Goal: Task Accomplishment & Management: Use online tool/utility

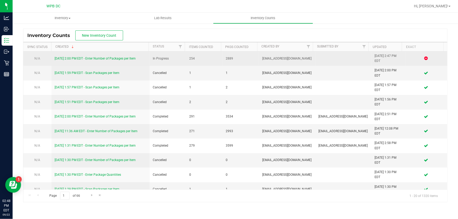
click at [114, 59] on link "[DATE] 2:00 PM EDT - Enter Number of Packages per Item" at bounding box center [95, 59] width 81 height 4
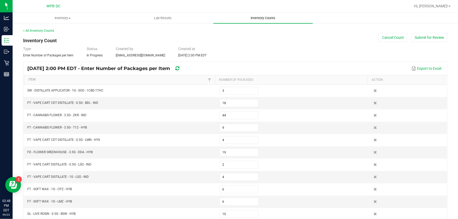
click at [257, 16] on span "Inventory Counts" at bounding box center [263, 18] width 39 height 5
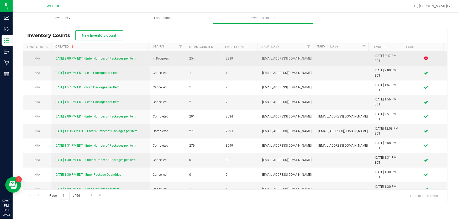
click at [108, 58] on link "[DATE] 2:00 PM EDT - Enter Number of Packages per Item" at bounding box center [95, 59] width 81 height 4
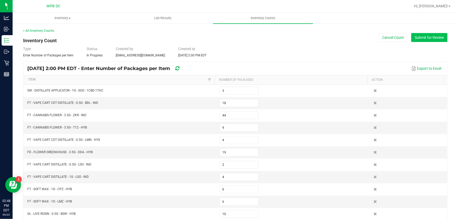
click at [436, 37] on button "Submit for Review" at bounding box center [429, 37] width 36 height 9
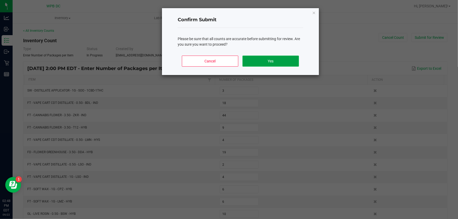
click at [283, 64] on button "Yes" at bounding box center [270, 61] width 56 height 11
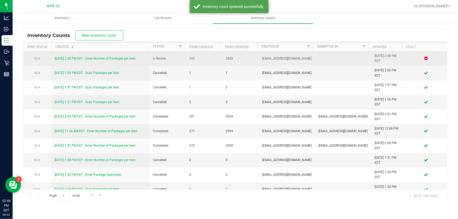
click at [135, 57] on link "[DATE] 2:00 PM EDT - Enter Number of Packages per Item" at bounding box center [95, 59] width 81 height 4
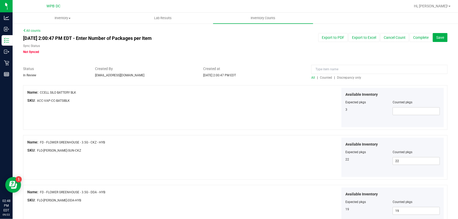
click at [348, 77] on span "Discrepancy only" at bounding box center [349, 78] width 24 height 4
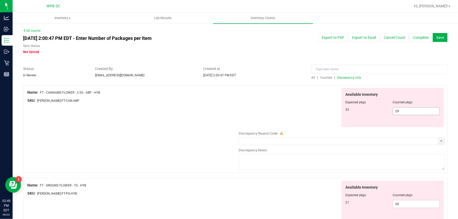
click at [392, 111] on span "29 29" at bounding box center [415, 111] width 47 height 8
type input "9"
type input "33"
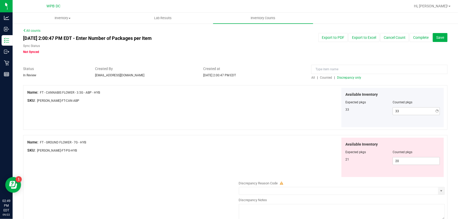
click at [330, 109] on div "Available Inventory Expected pkgs Counted pkgs 33 33 33" at bounding box center [340, 108] width 209 height 40
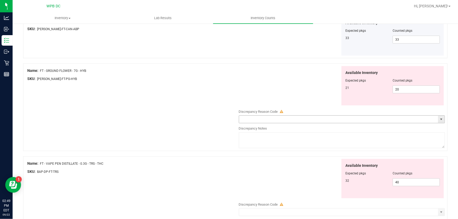
scroll to position [71, 0]
click at [393, 183] on span "40 40" at bounding box center [415, 183] width 47 height 8
type input "0"
type input "32"
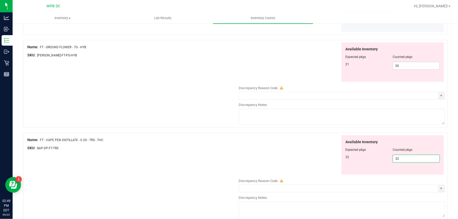
type input "32"
click at [313, 165] on div "Available Inventory Expected pkgs Counted pkgs 32 32 32" at bounding box center [340, 155] width 209 height 40
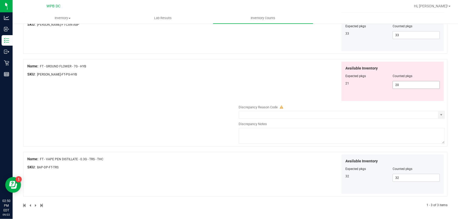
click at [393, 85] on span "20 20" at bounding box center [415, 85] width 47 height 8
type input "0"
type input "21"
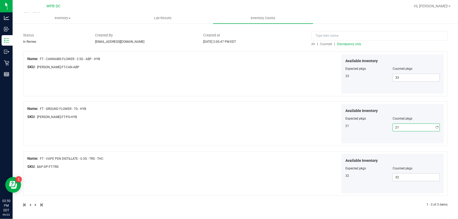
scroll to position [33, 0]
click at [286, 76] on div "Available Inventory Expected pkgs Counted pkgs 33 33 33" at bounding box center [340, 75] width 209 height 40
click at [312, 44] on span "All" at bounding box center [313, 44] width 4 height 4
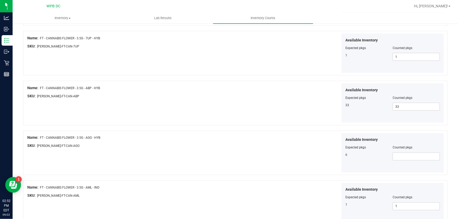
scroll to position [405, 0]
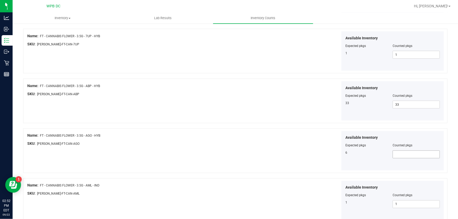
click at [409, 152] on span at bounding box center [415, 155] width 47 height 8
type input "6"
click at [275, 135] on div "Available Inventory Expected pkgs Counted pkgs 6 6 6" at bounding box center [340, 151] width 209 height 40
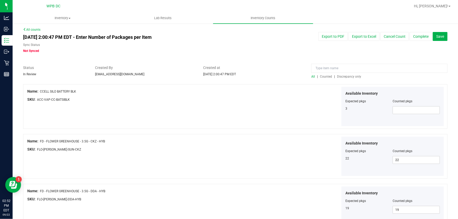
scroll to position [0, 0]
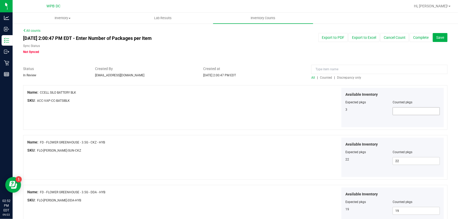
click at [395, 113] on span at bounding box center [415, 111] width 47 height 8
type input "3"
click at [278, 109] on div "Available Inventory Expected pkgs Counted pkgs 3 3 3" at bounding box center [340, 108] width 209 height 40
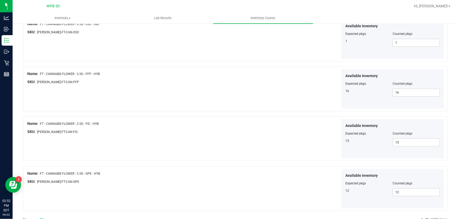
scroll to position [879, 0]
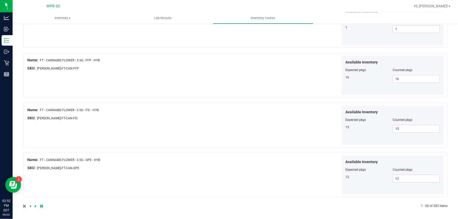
click at [35, 205] on icon at bounding box center [36, 206] width 2 height 3
click at [36, 205] on icon at bounding box center [36, 206] width 2 height 3
click at [394, 78] on span at bounding box center [415, 79] width 47 height 8
type input "14"
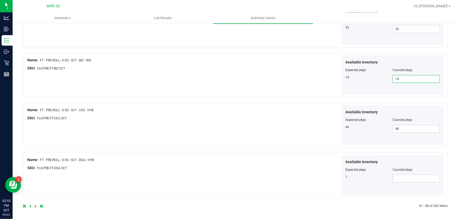
type input "14"
click at [296, 78] on div "Available Inventory Expected pkgs Counted pkgs 14 14 14" at bounding box center [340, 76] width 209 height 40
drag, startPoint x: 396, startPoint y: 178, endPoint x: 338, endPoint y: 165, distance: 59.7
click at [395, 178] on span at bounding box center [415, 179] width 47 height 8
type input "1"
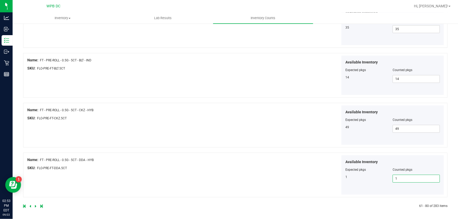
type input "1"
click at [249, 170] on div "Available Inventory Expected pkgs Counted pkgs 1 1 1" at bounding box center [340, 175] width 209 height 40
click at [35, 205] on icon at bounding box center [36, 206] width 2 height 3
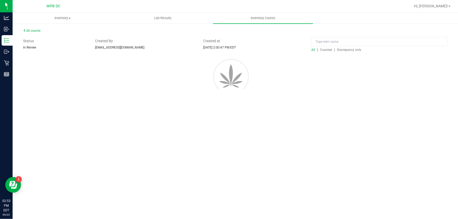
scroll to position [0, 0]
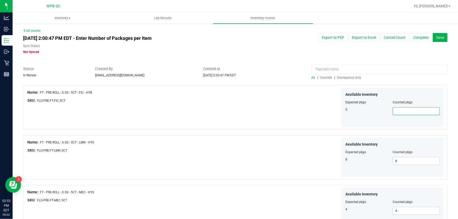
click at [401, 110] on span at bounding box center [415, 111] width 47 height 8
type input "3"
click at [269, 112] on div "Available Inventory Expected pkgs Counted pkgs 3 3 3" at bounding box center [340, 108] width 209 height 40
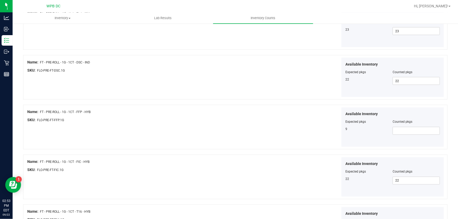
scroll to position [477, 0]
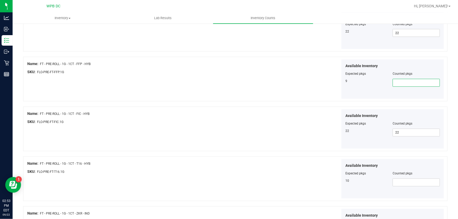
click at [398, 84] on span at bounding box center [415, 83] width 47 height 8
type input "9"
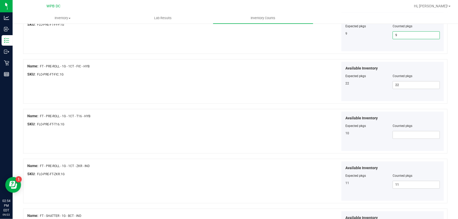
scroll to position [501, 0]
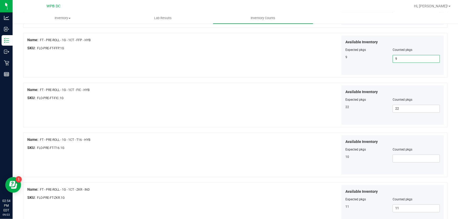
type input "9"
click at [276, 92] on div "Available Inventory Expected pkgs Counted pkgs 22 22 22" at bounding box center [340, 105] width 209 height 40
click at [392, 156] on span at bounding box center [415, 159] width 47 height 8
type input "10"
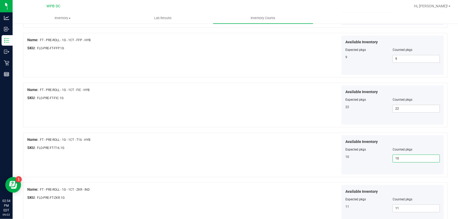
click at [282, 148] on div "Available Inventory Expected pkgs Counted pkgs 10 10 10" at bounding box center [340, 155] width 209 height 40
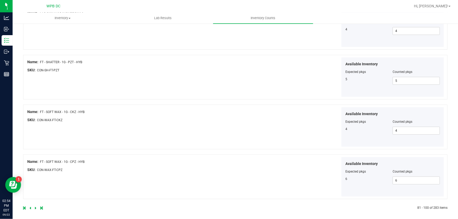
scroll to position [879, 0]
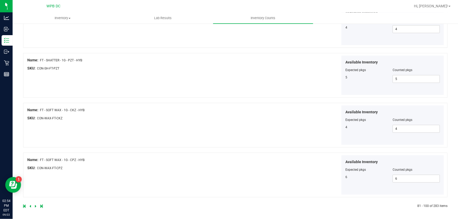
click at [35, 205] on icon at bounding box center [36, 206] width 2 height 3
click at [37, 205] on link at bounding box center [36, 206] width 2 height 4
click at [35, 205] on icon at bounding box center [36, 206] width 2 height 3
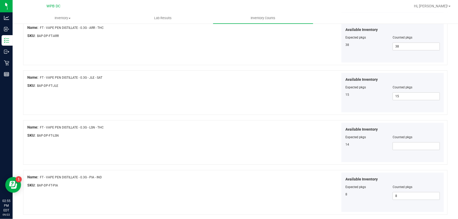
scroll to position [787, 0]
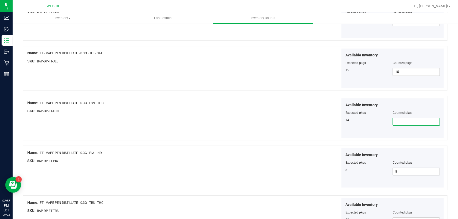
click at [400, 120] on span at bounding box center [415, 122] width 47 height 8
type input "14"
click at [247, 107] on div "Available Inventory Expected pkgs Counted pkgs 14 14 14" at bounding box center [340, 118] width 209 height 40
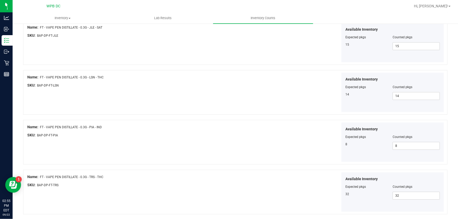
scroll to position [879, 0]
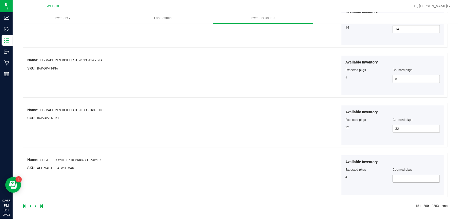
click at [404, 179] on span at bounding box center [415, 179] width 47 height 8
type input "4"
click at [262, 162] on div "Available Inventory Expected pkgs Counted pkgs 4 4 4" at bounding box center [340, 175] width 209 height 40
click at [36, 205] on icon at bounding box center [36, 206] width 2 height 3
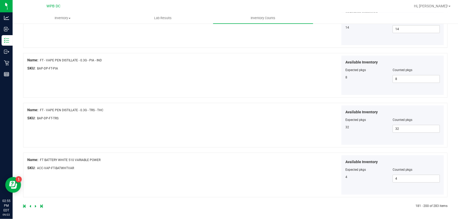
scroll to position [0, 0]
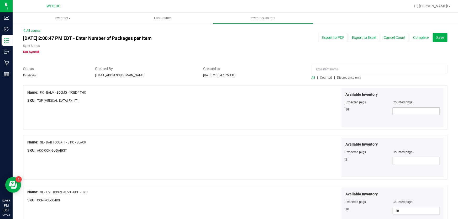
click at [401, 108] on span at bounding box center [415, 111] width 47 height 8
type input "19"
click at [303, 109] on div "Available Inventory Expected pkgs Counted pkgs 19 19 19" at bounding box center [340, 108] width 209 height 40
click at [403, 162] on span at bounding box center [415, 161] width 47 height 8
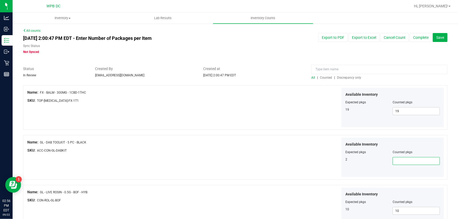
type input "2"
click at [256, 158] on div "Available Inventory Expected pkgs Counted pkgs 2 2 2" at bounding box center [340, 158] width 209 height 40
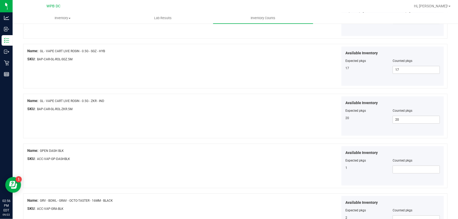
scroll to position [667, 0]
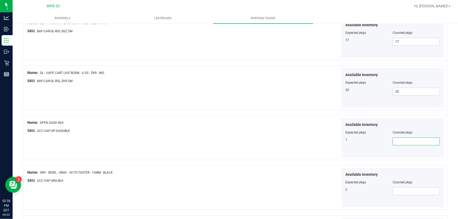
click at [393, 139] on span at bounding box center [415, 141] width 47 height 8
type input "1"
click at [213, 153] on div "Name: GPEN DASH BLK SKU: ACC-VAP-GP-DASHBLK Available Inventory Expected pkgs C…" at bounding box center [235, 137] width 424 height 45
drag, startPoint x: 398, startPoint y: 187, endPoint x: 388, endPoint y: 185, distance: 9.8
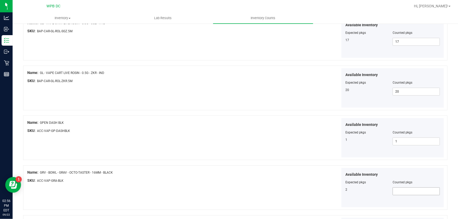
click at [398, 187] on span at bounding box center [415, 191] width 47 height 8
type input "2"
click at [168, 170] on div "Name: GRV - BOWL - GRAV - OCTO-TASTER - 16MM - BLACK" at bounding box center [131, 173] width 209 height 6
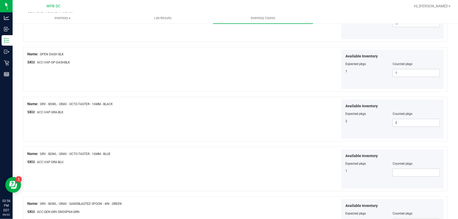
scroll to position [763, 0]
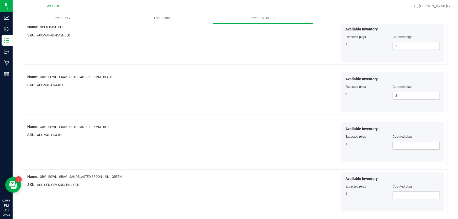
click at [397, 145] on span at bounding box center [415, 146] width 47 height 8
type input "1"
click at [407, 195] on span at bounding box center [415, 195] width 47 height 8
type input "4"
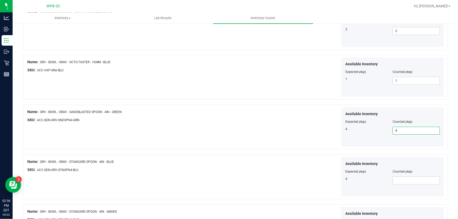
scroll to position [858, 0]
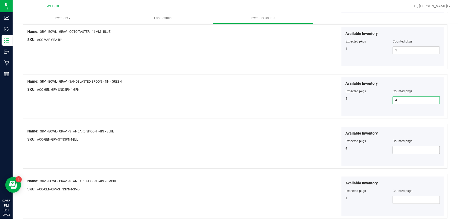
type input "4"
click at [403, 148] on span at bounding box center [415, 150] width 47 height 8
type input "4"
drag, startPoint x: 398, startPoint y: 199, endPoint x: 395, endPoint y: 197, distance: 3.9
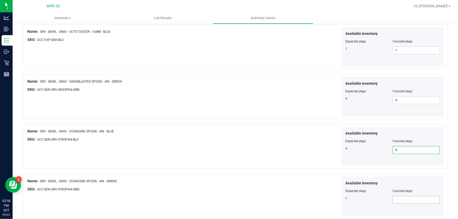
click at [397, 199] on span at bounding box center [415, 200] width 47 height 8
type input "1"
click at [259, 177] on div "Available Inventory Expected pkgs Counted pkgs 1 1 1" at bounding box center [340, 197] width 209 height 40
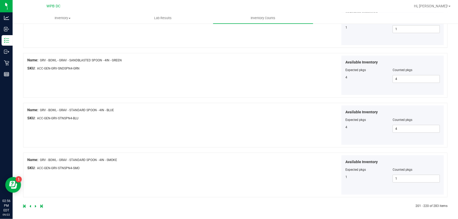
click at [35, 205] on icon at bounding box center [36, 206] width 2 height 3
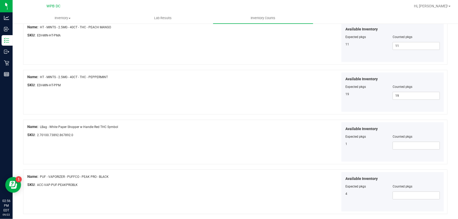
scroll to position [715, 0]
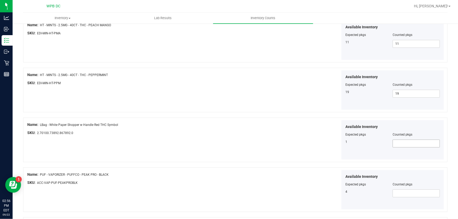
click at [401, 143] on span at bounding box center [415, 144] width 47 height 8
type input "1"
click at [399, 190] on span at bounding box center [415, 193] width 47 height 8
type input "4"
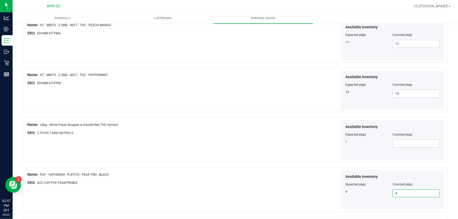
click at [291, 178] on div "Available Inventory Expected pkgs Counted pkgs 4 4 4" at bounding box center [340, 190] width 209 height 40
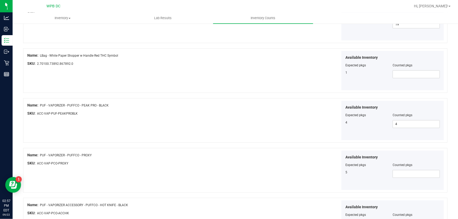
scroll to position [810, 0]
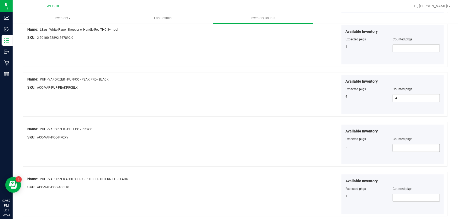
click at [411, 144] on span at bounding box center [415, 148] width 47 height 8
type input "5"
click at [269, 146] on div "Available Inventory Expected pkgs Counted pkgs 5 5 5" at bounding box center [340, 145] width 209 height 40
click at [401, 194] on span at bounding box center [415, 198] width 47 height 8
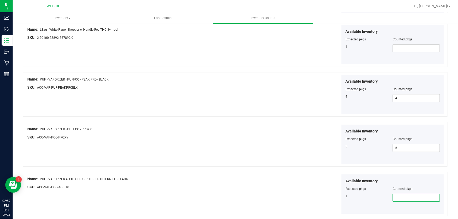
click at [399, 194] on span at bounding box center [415, 198] width 47 height 8
type input "1"
click at [283, 180] on div "Available Inventory Expected pkgs Counted pkgs 1 1 1" at bounding box center [340, 194] width 209 height 40
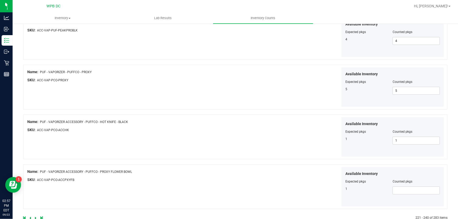
scroll to position [879, 0]
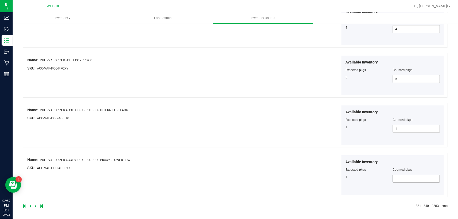
click at [409, 177] on span at bounding box center [415, 179] width 47 height 8
type input "1"
click at [256, 178] on div "Available Inventory Expected pkgs Counted pkgs 1 1 1" at bounding box center [340, 175] width 209 height 40
click at [35, 205] on icon at bounding box center [36, 206] width 2 height 3
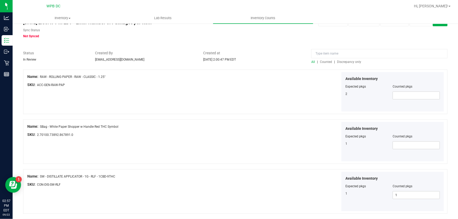
scroll to position [24, 0]
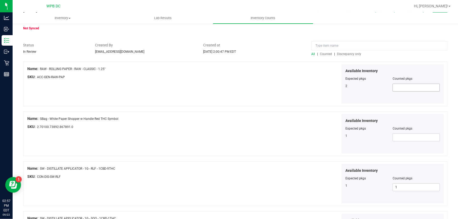
click at [393, 85] on span at bounding box center [415, 88] width 47 height 8
type input "2"
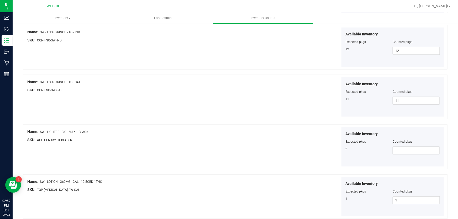
scroll to position [310, 0]
type input "2"
click at [399, 148] on span at bounding box center [415, 150] width 47 height 8
type input "2"
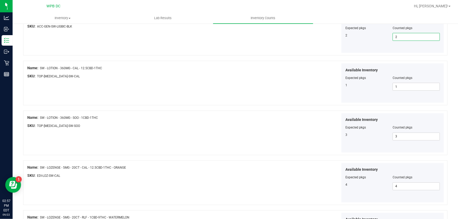
scroll to position [429, 0]
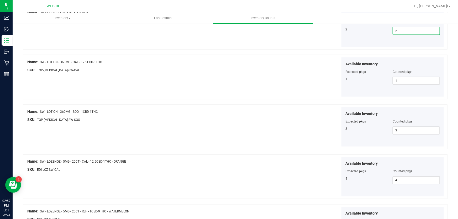
type input "2"
click at [222, 138] on div "Name: SW - LOTION - 360MG - SOO - 1CBD-1THC SKU: TOP-[MEDICAL_DATA]-SW-SOO Avai…" at bounding box center [235, 127] width 424 height 45
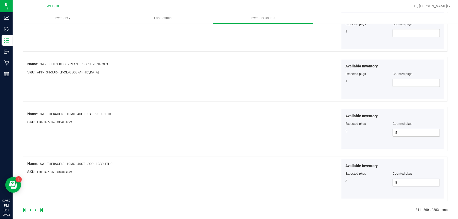
scroll to position [879, 0]
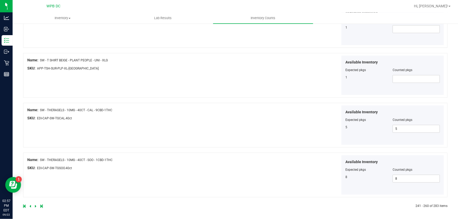
click at [36, 205] on icon at bounding box center [36, 206] width 2 height 3
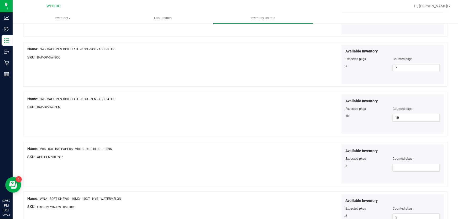
scroll to position [596, 0]
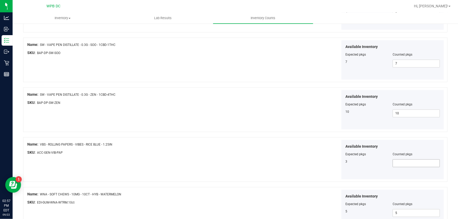
click at [408, 162] on span at bounding box center [415, 163] width 47 height 8
type input "3"
drag, startPoint x: 178, startPoint y: 149, endPoint x: 203, endPoint y: 144, distance: 25.4
click at [178, 150] on div "SKU: ACC-GEN-VIB-PAP" at bounding box center [131, 153] width 209 height 6
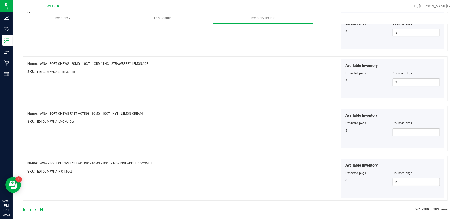
scroll to position [879, 0]
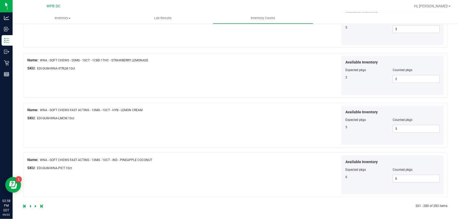
click at [36, 205] on icon at bounding box center [36, 206] width 2 height 3
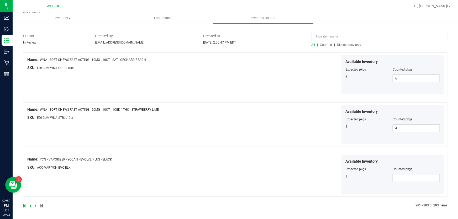
scroll to position [33, 0]
click at [405, 178] on span at bounding box center [415, 178] width 47 height 8
type input "1"
click at [238, 169] on div "Available Inventory Expected pkgs Counted pkgs 1 1 1" at bounding box center [340, 174] width 209 height 40
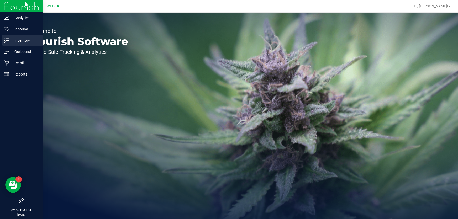
click at [15, 39] on p "Inventory" at bounding box center [24, 40] width 31 height 6
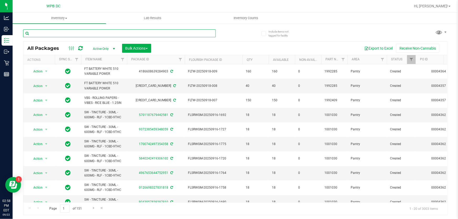
click at [55, 32] on input "text" at bounding box center [119, 33] width 193 height 8
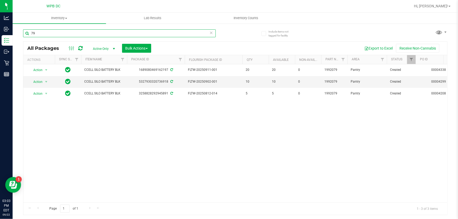
type input "9"
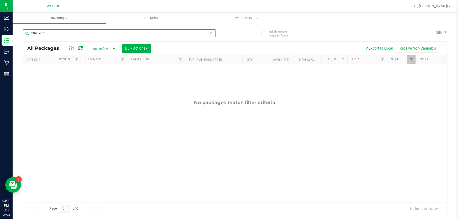
type input "1993207"
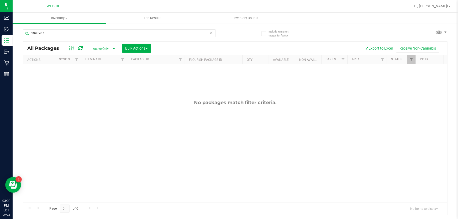
click at [210, 34] on icon at bounding box center [211, 32] width 4 height 6
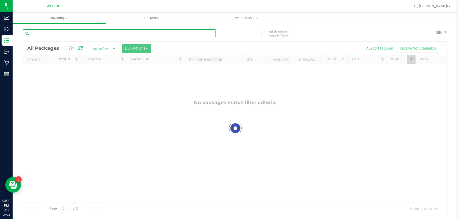
click at [55, 31] on input "text" at bounding box center [119, 33] width 193 height 8
type input "7"
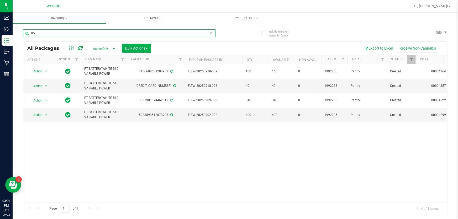
type input "5"
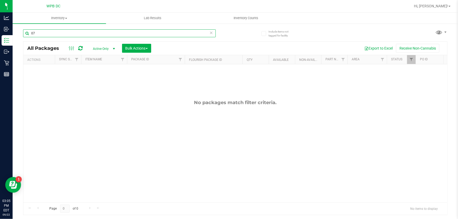
type input "7"
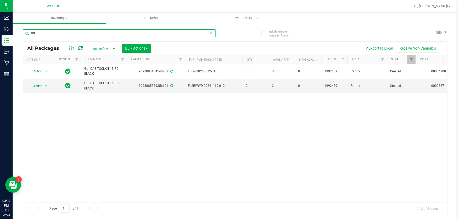
type input "9"
type input "3"
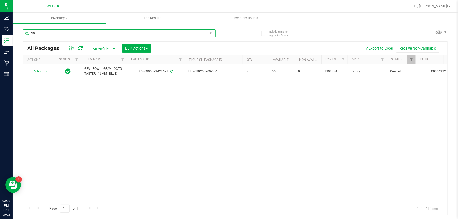
type input "1"
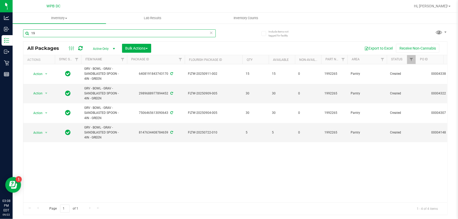
type input "1"
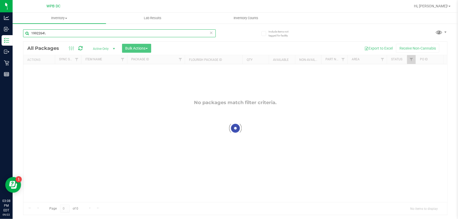
type input "1992264"
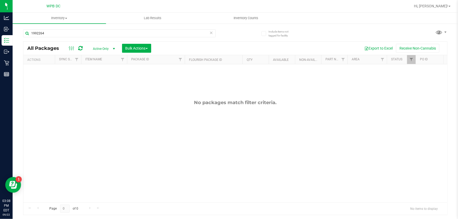
click at [211, 32] on icon at bounding box center [211, 32] width 4 height 6
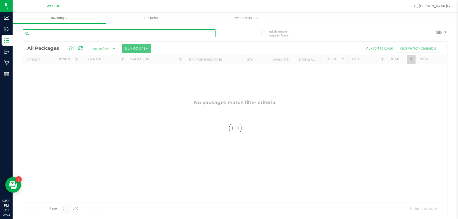
drag, startPoint x: 47, startPoint y: 32, endPoint x: 41, endPoint y: 38, distance: 8.3
click at [47, 32] on input "text" at bounding box center [119, 33] width 193 height 8
type input "1"
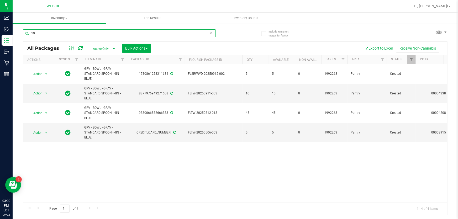
type input "1"
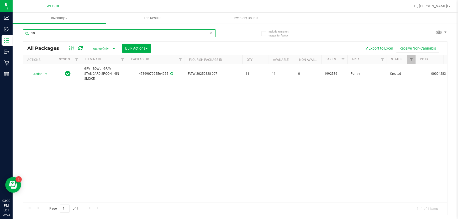
type input "1"
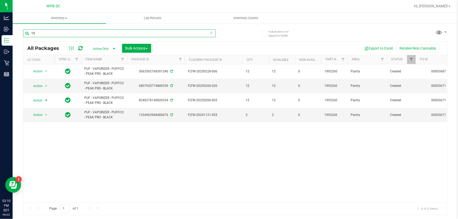
type input "1"
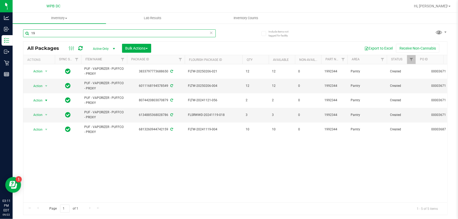
type input "1"
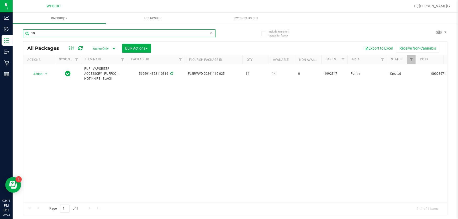
type input "1"
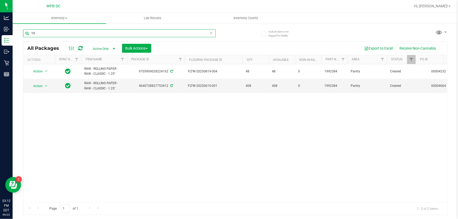
type input "1"
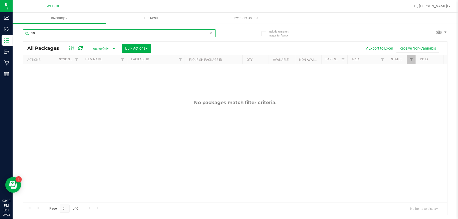
type input "1"
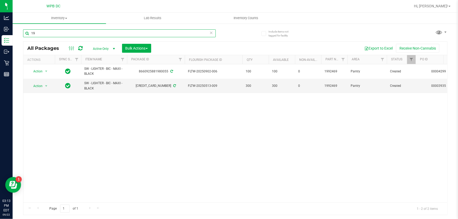
type input "1"
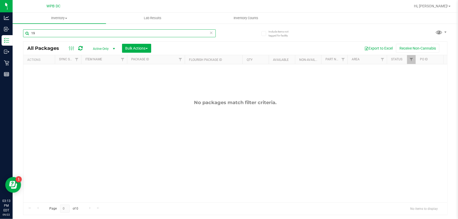
type input "1"
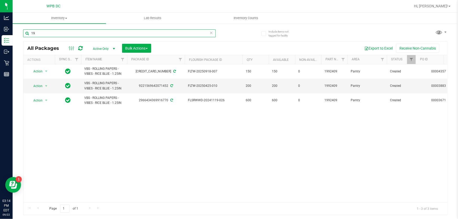
type input "1"
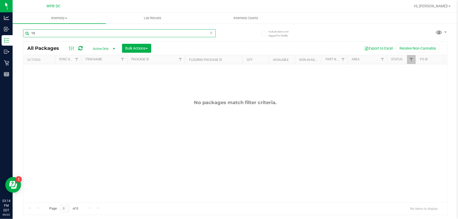
type input "1"
type input "1992264"
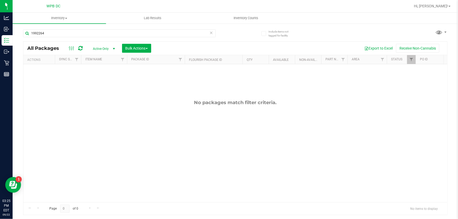
click at [211, 34] on icon at bounding box center [211, 32] width 4 height 6
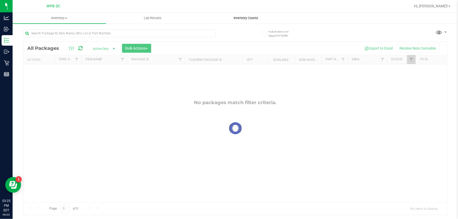
click at [239, 18] on span "Inventory Counts" at bounding box center [245, 18] width 39 height 5
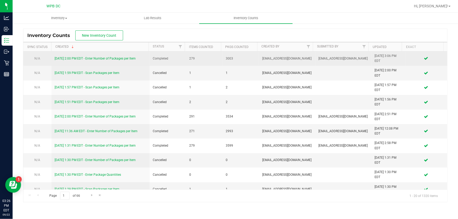
click at [121, 57] on link "[DATE] 2:00 PM EDT - Enter Number of Packages per Item" at bounding box center [95, 59] width 81 height 4
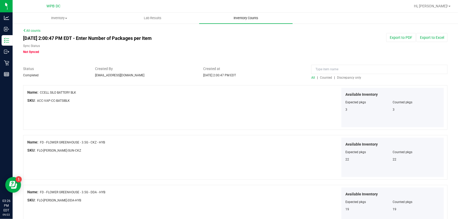
click at [238, 17] on span "Inventory Counts" at bounding box center [245, 18] width 39 height 5
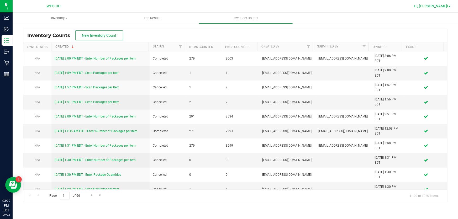
click at [433, 5] on span "Hi, [PERSON_NAME]!" at bounding box center [431, 6] width 34 height 4
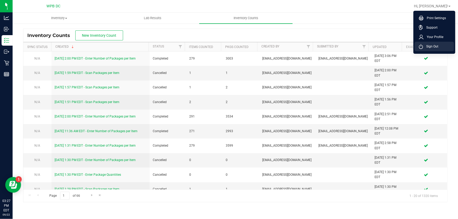
click at [436, 48] on span "Sign Out" at bounding box center [430, 46] width 15 height 5
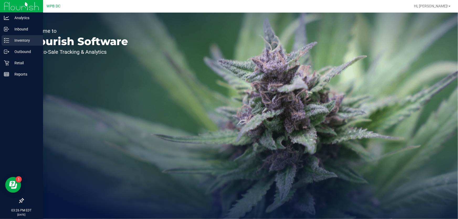
click at [27, 40] on p "Inventory" at bounding box center [24, 40] width 31 height 6
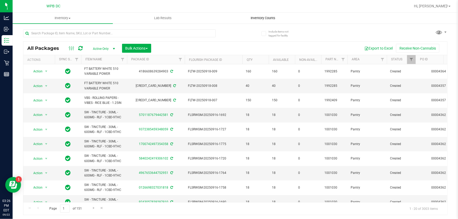
click at [258, 19] on span "Inventory Counts" at bounding box center [263, 18] width 39 height 5
